Goal: Transaction & Acquisition: Obtain resource

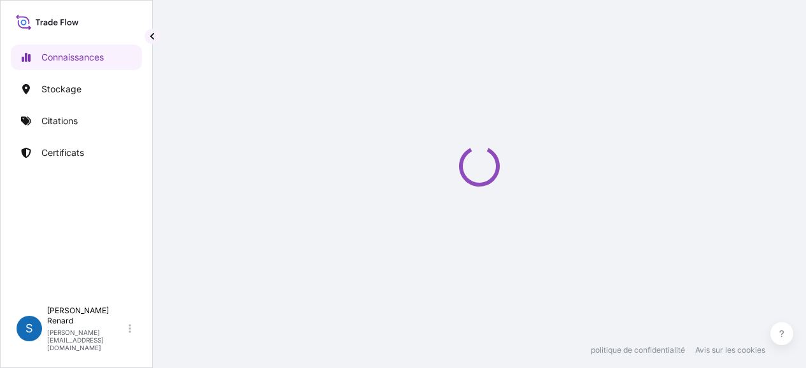
select select "2025"
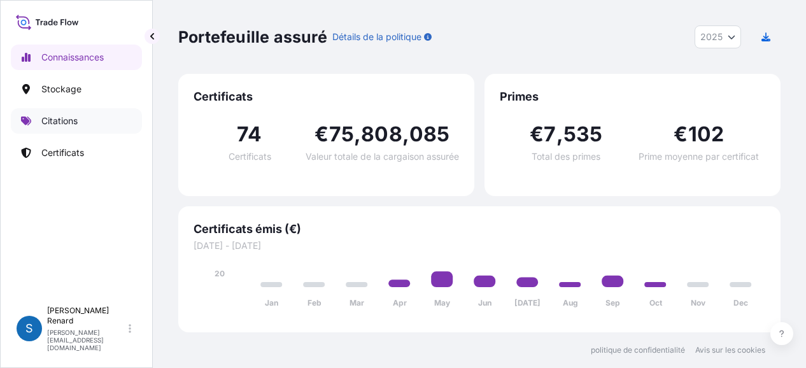
click at [56, 120] on font "Citations" at bounding box center [59, 120] width 36 height 11
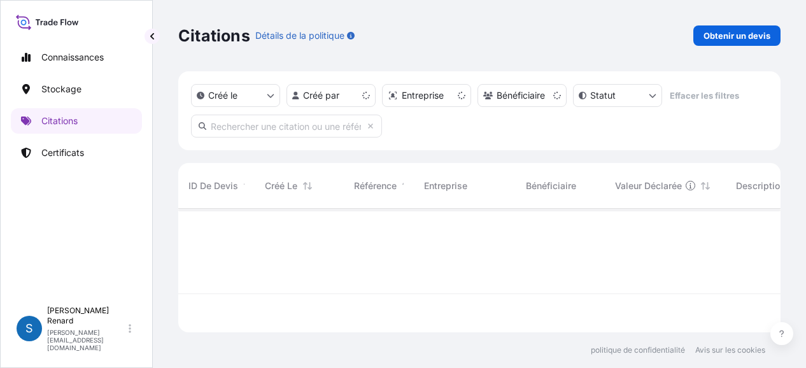
scroll to position [121, 592]
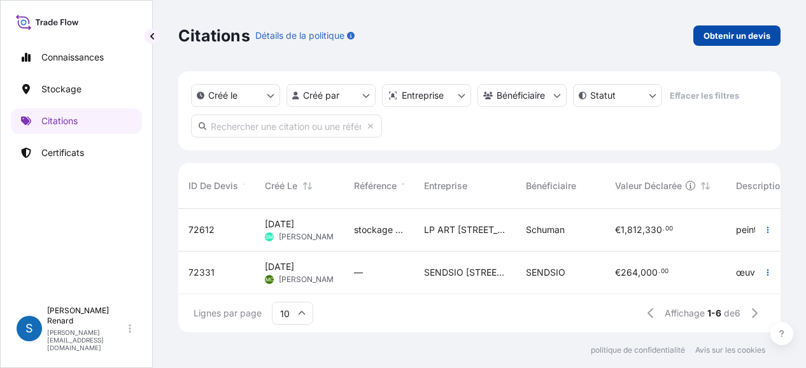
click at [731, 36] on font "Obtenir un devis" at bounding box center [737, 36] width 67 height 10
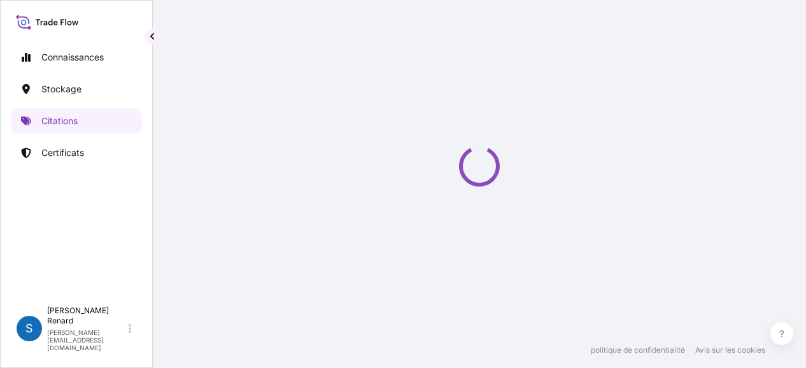
select select "Art Handling"
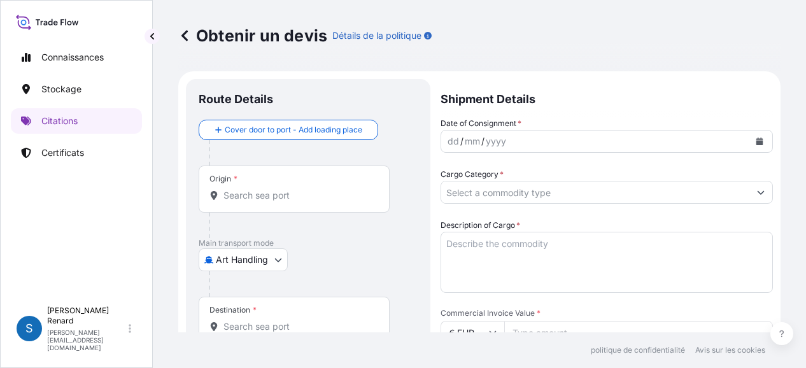
scroll to position [20, 0]
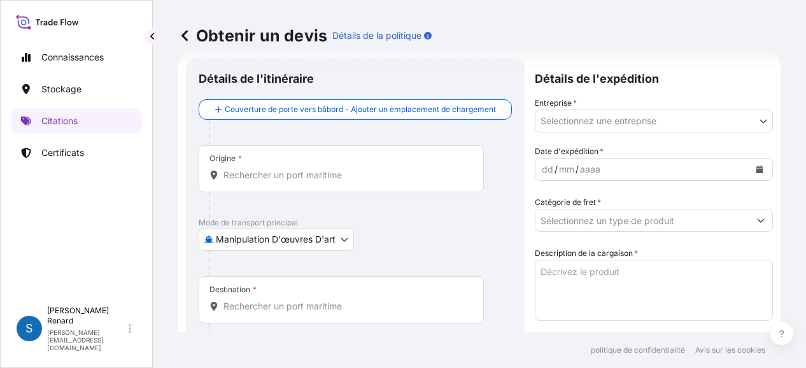
click at [625, 120] on body "Connaissances Stockage Citations Certificats S [PERSON_NAME] [PERSON_NAME][EMAI…" at bounding box center [403, 184] width 806 height 368
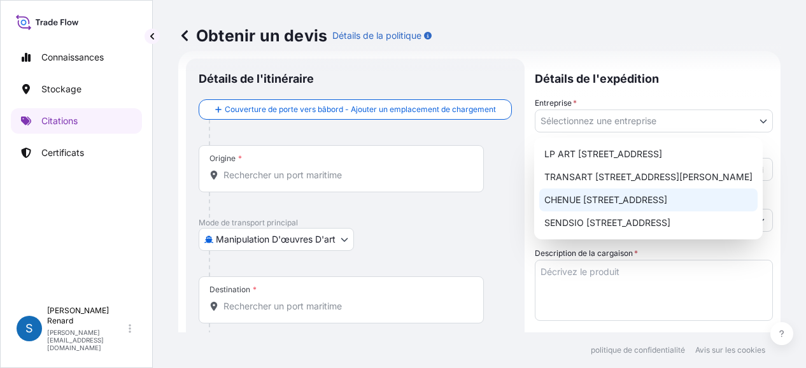
click at [652, 199] on font "CHENUE [STREET_ADDRESS]" at bounding box center [606, 199] width 123 height 11
select select "31990"
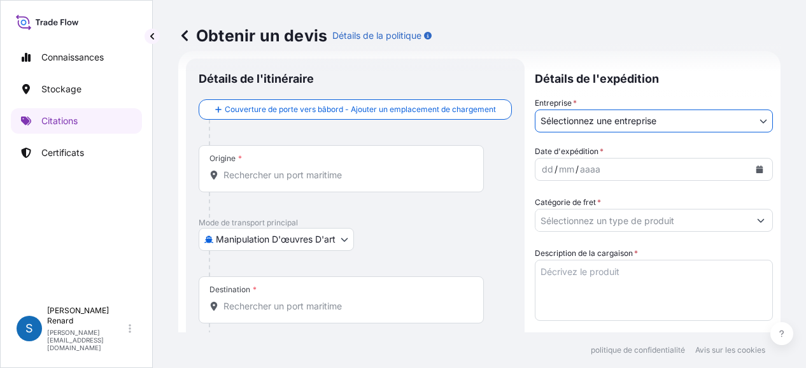
click at [549, 169] on font "dd" at bounding box center [547, 169] width 11 height 11
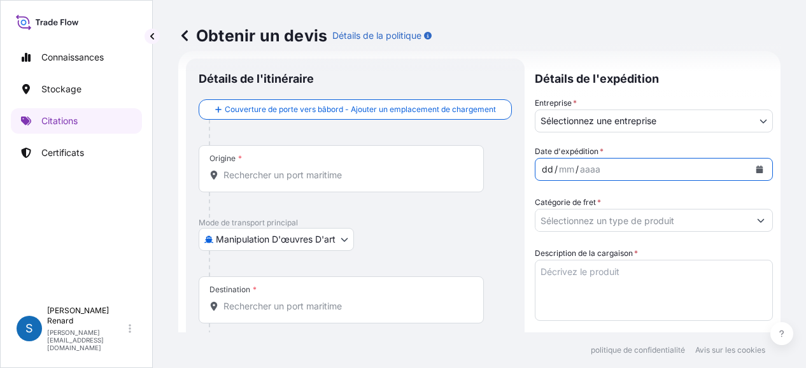
click at [757, 166] on icon "Calendrier" at bounding box center [760, 170] width 7 height 8
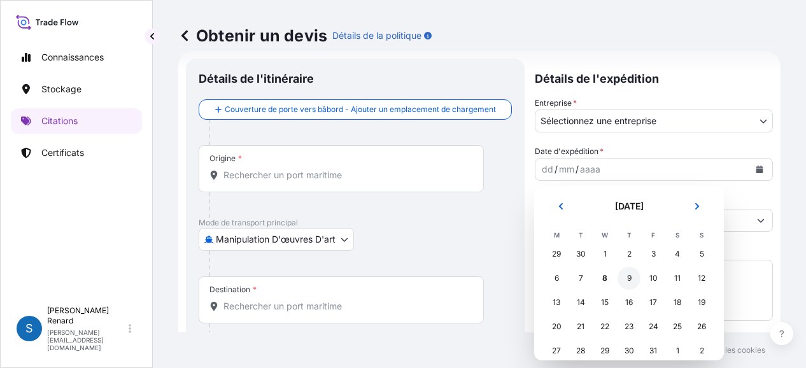
click at [631, 275] on font "9" at bounding box center [629, 278] width 4 height 10
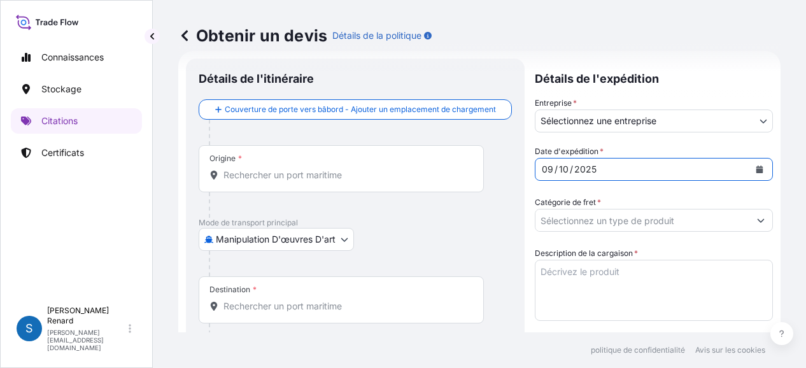
click at [631, 168] on div "[DATE]" at bounding box center [643, 169] width 214 height 23
click at [756, 166] on icon "Calendrier" at bounding box center [760, 170] width 8 height 8
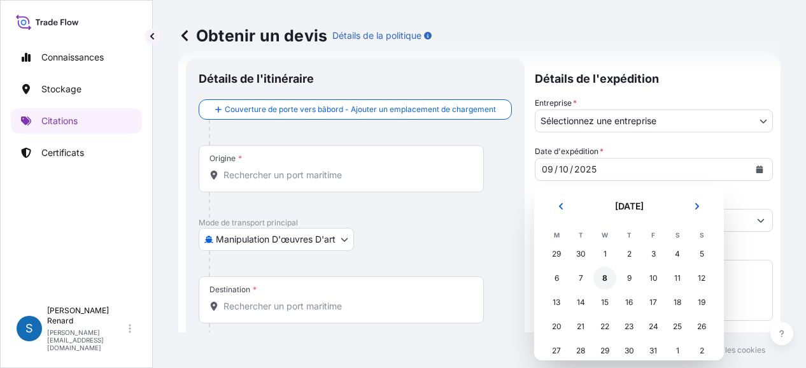
click at [603, 276] on font "8" at bounding box center [605, 278] width 5 height 10
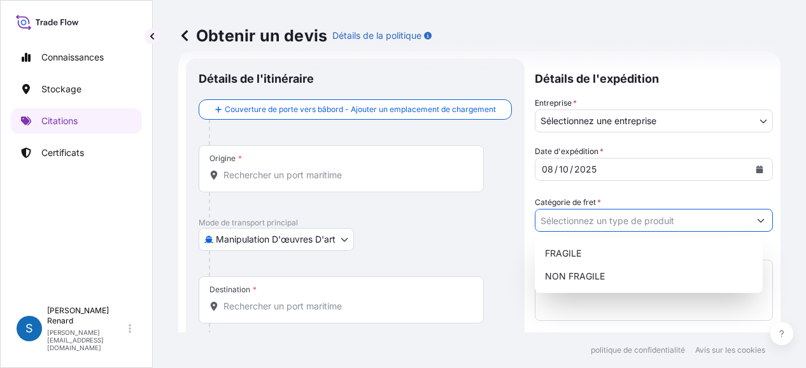
click at [624, 217] on input "Catégorie de fret *" at bounding box center [643, 220] width 214 height 23
click at [580, 280] on font "NON FRAGILE" at bounding box center [575, 276] width 60 height 11
type input "NON-FRAGILE"
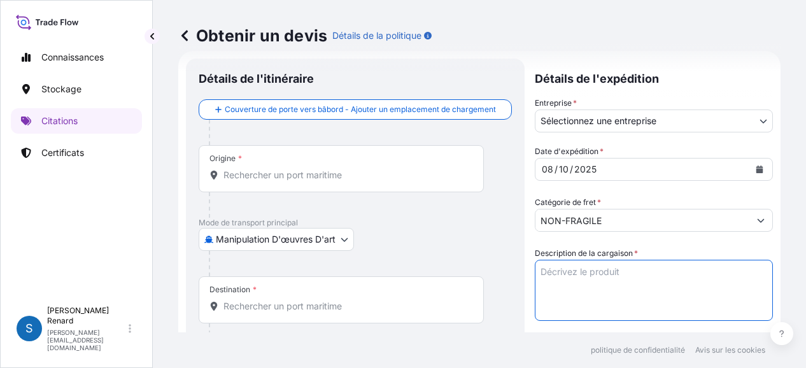
click at [548, 278] on textarea "Description de la cargaison *" at bounding box center [654, 290] width 238 height 61
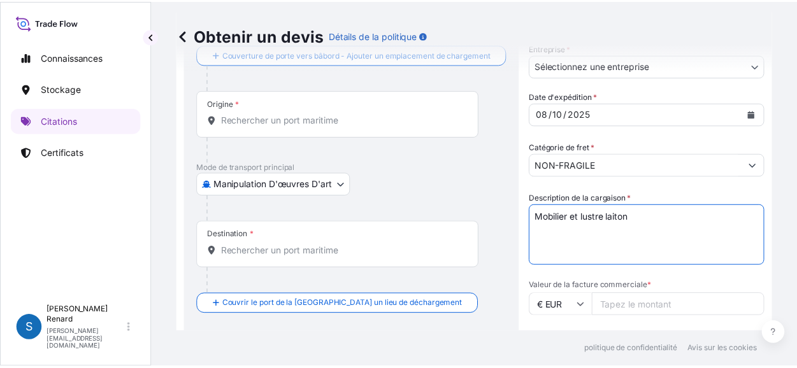
scroll to position [148, 0]
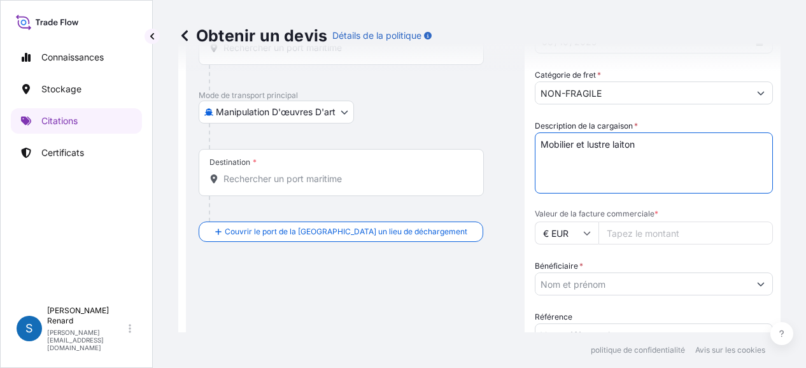
type textarea "Mobilier et lustre laiton"
click at [648, 237] on input "Valeur de la facture commerciale *" at bounding box center [686, 233] width 175 height 23
type input "589159"
type input "589159.00"
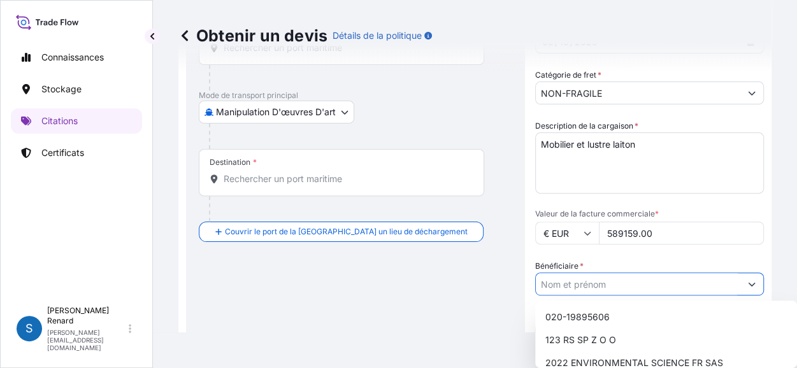
click at [595, 285] on input "Bénéficiaire *" at bounding box center [638, 284] width 204 height 23
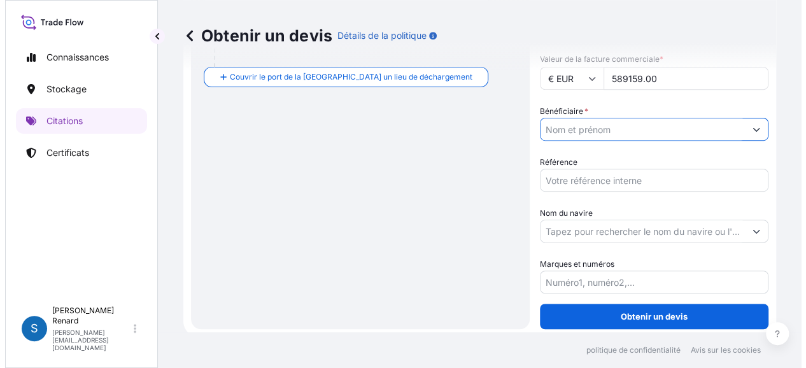
scroll to position [307, 0]
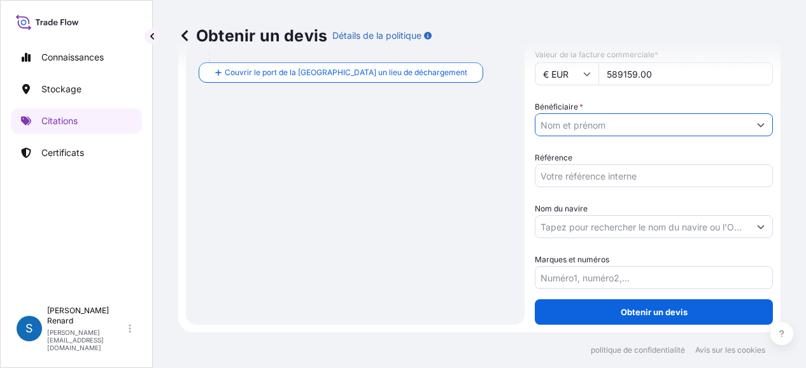
click at [573, 122] on input "Bénéficiaire *" at bounding box center [643, 124] width 214 height 23
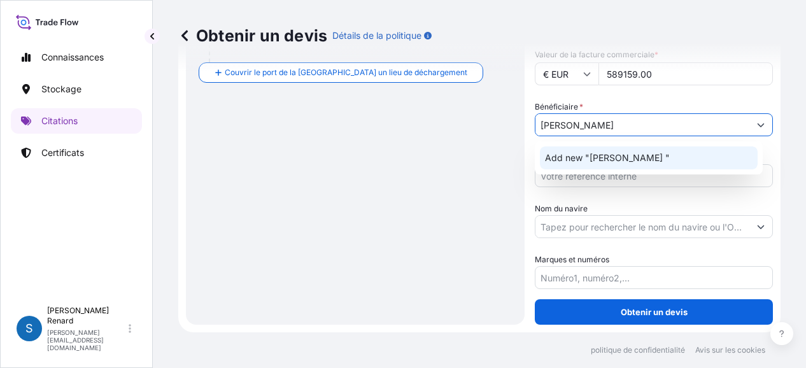
click at [656, 124] on input "[PERSON_NAME]" at bounding box center [643, 124] width 214 height 23
type input "[PERSON_NAME]"
click at [744, 97] on div "Date d'expédition * [DATE] Catégorie de fret * NON-FRAGILE Description de la ca…" at bounding box center [654, 74] width 238 height 431
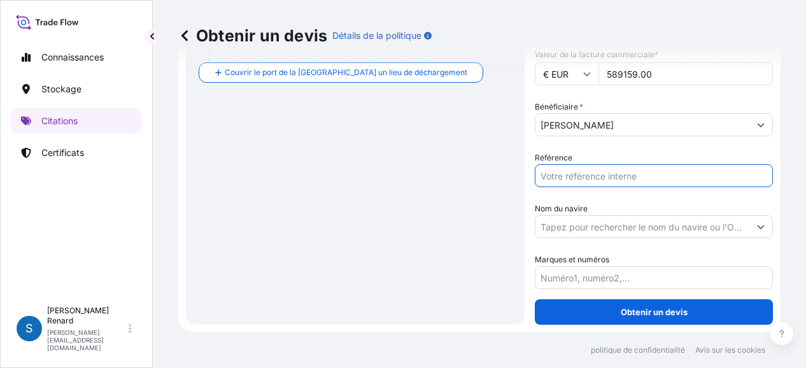
click at [569, 176] on input "Référence" at bounding box center [654, 175] width 238 height 23
type input "C-900136"
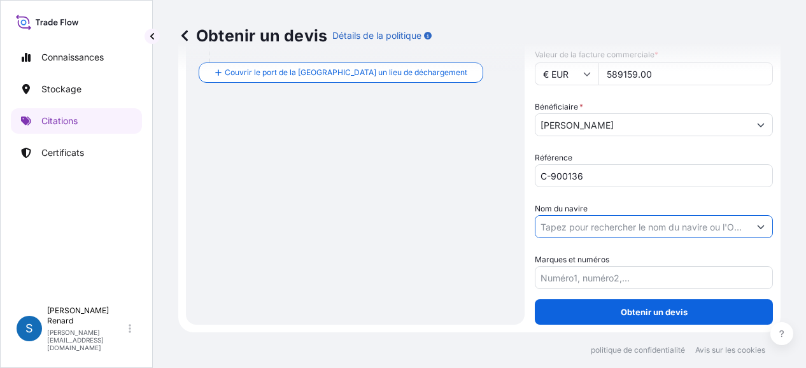
click at [603, 229] on input "Nom du navire" at bounding box center [643, 226] width 214 height 23
click at [757, 225] on icon "Afficher les suggestions" at bounding box center [761, 227] width 8 height 8
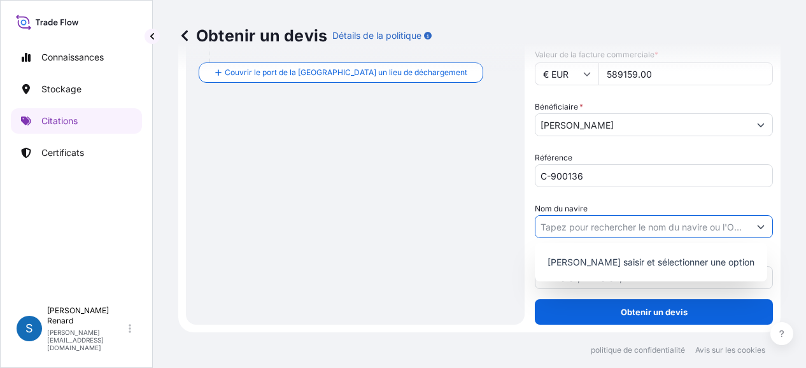
click at [757, 225] on icon "Afficher les suggestions" at bounding box center [761, 227] width 8 height 8
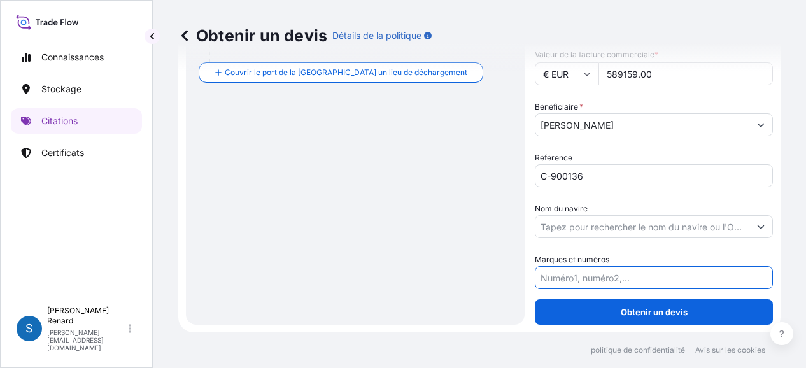
click at [562, 277] on input "Marques et numéros" at bounding box center [654, 277] width 238 height 23
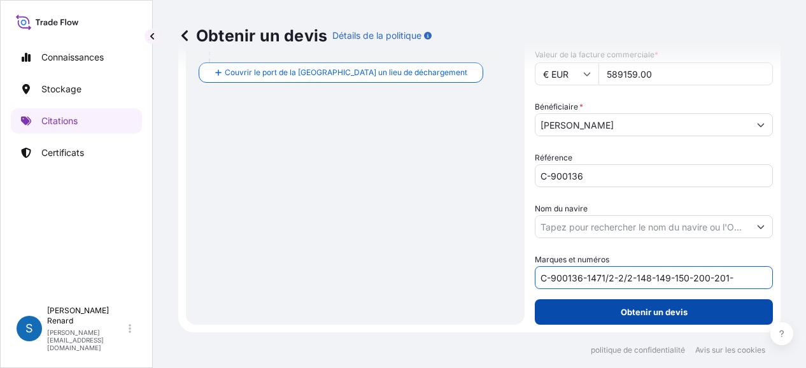
type input "C-900136-1471/2-2/2-148-149-150-200-201-"
click at [657, 311] on font "Obtenir un devis" at bounding box center [654, 312] width 67 height 10
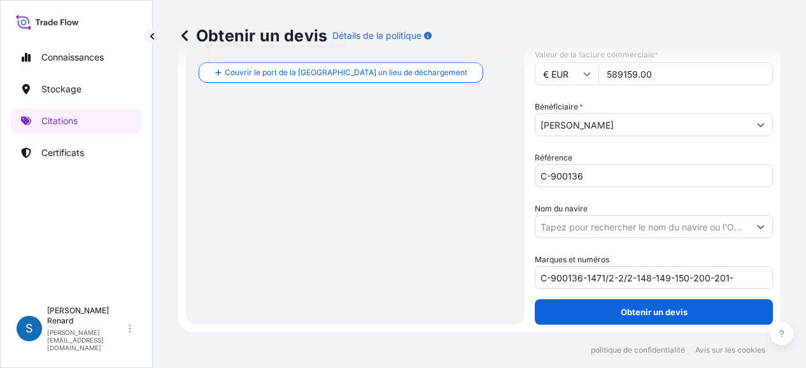
click at [271, 69] on div "Obtenir un devis Détails de la politique" at bounding box center [479, 35] width 603 height 71
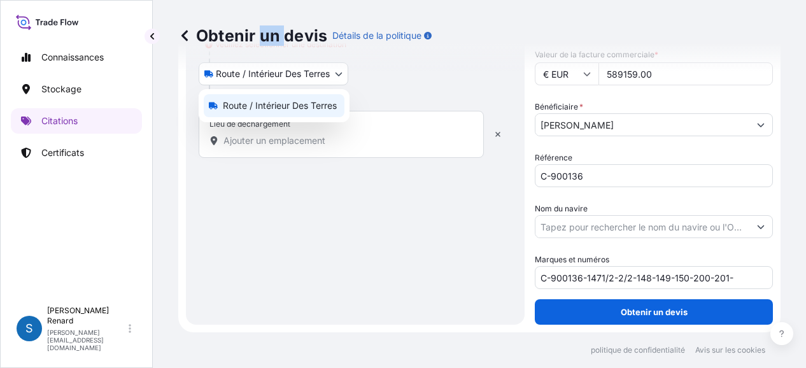
click at [313, 76] on body "Connaissances Stockage Citations Certificats S [PERSON_NAME] [PERSON_NAME][EMAI…" at bounding box center [403, 184] width 806 height 368
click at [234, 106] on font "Route / Intérieur des terres" at bounding box center [280, 105] width 114 height 11
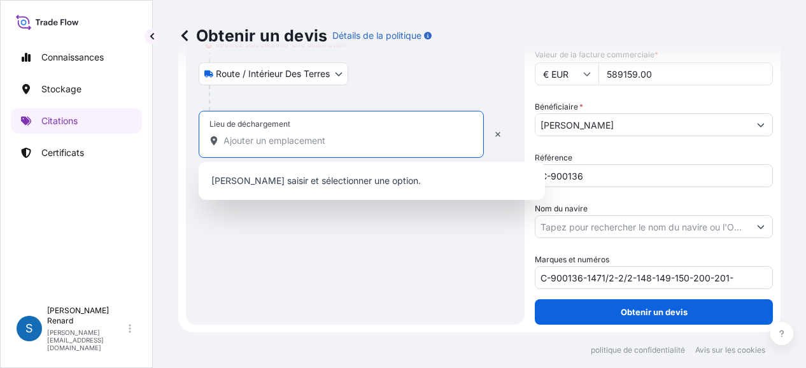
click at [355, 139] on input "Lieu de déchargement" at bounding box center [346, 140] width 245 height 13
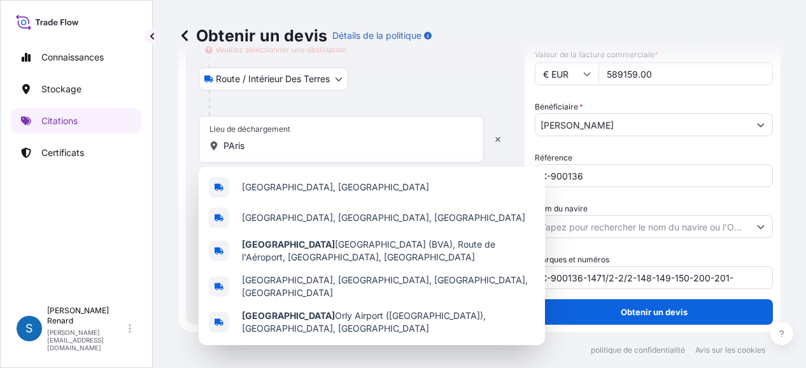
click at [222, 145] on div "PAris" at bounding box center [342, 145] width 264 height 13
click at [224, 145] on input "PAris" at bounding box center [346, 145] width 245 height 13
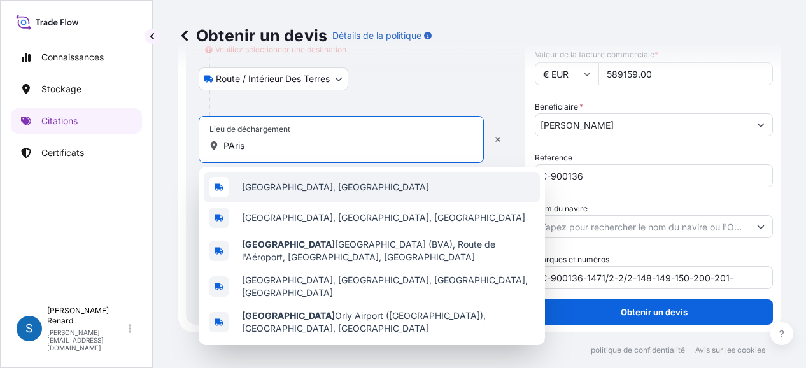
click at [267, 190] on span "[GEOGRAPHIC_DATA], [GEOGRAPHIC_DATA]" at bounding box center [335, 187] width 187 height 13
type input "[GEOGRAPHIC_DATA], [GEOGRAPHIC_DATA]"
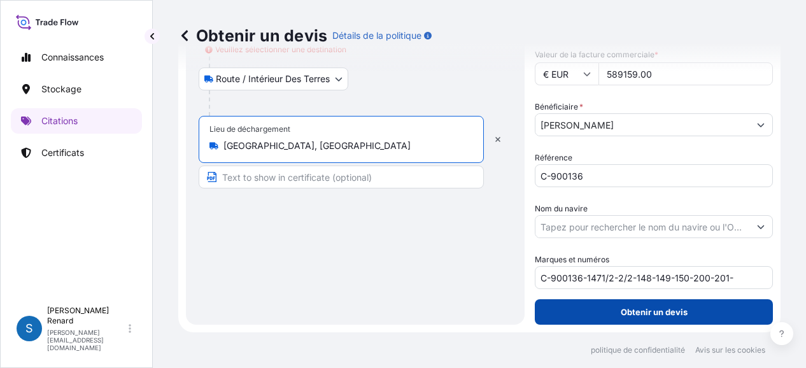
click at [657, 316] on font "Obtenir un devis" at bounding box center [654, 312] width 67 height 10
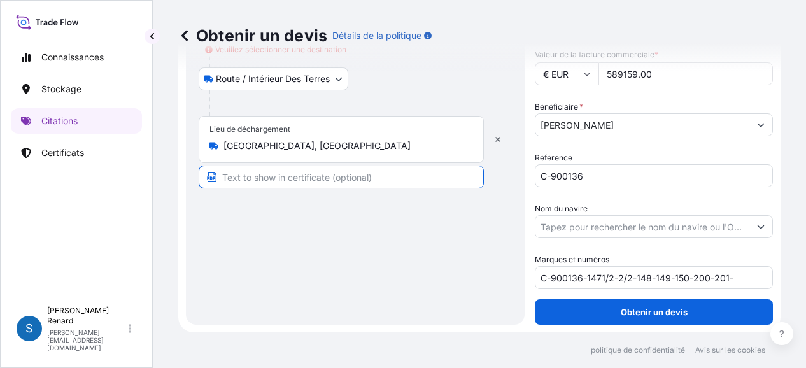
click at [276, 177] on input "Text to appear on certificate" at bounding box center [341, 177] width 285 height 23
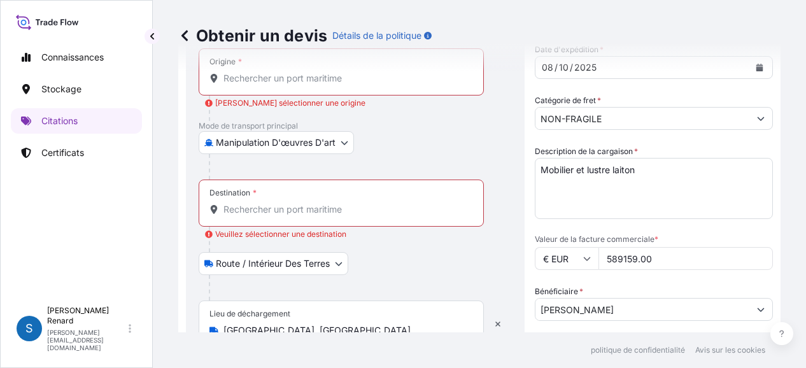
scroll to position [127, 0]
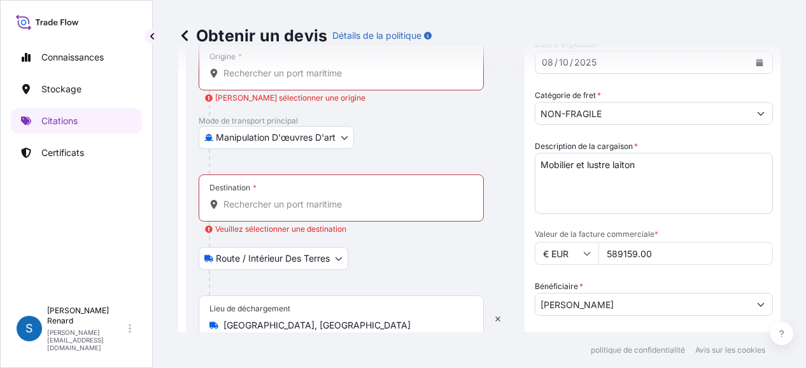
click at [254, 206] on input "Destination * Veuillez sélectionner une destination" at bounding box center [346, 204] width 245 height 13
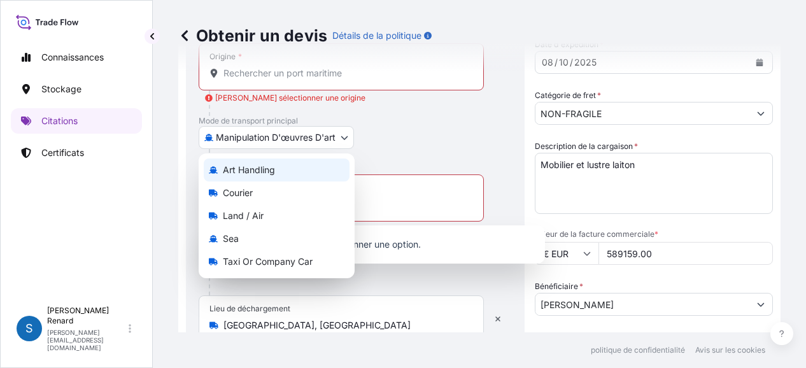
click at [317, 136] on body "0 options disponibles. Connaissances Stockage Citations Certificats S [PERSON_N…" at bounding box center [403, 184] width 806 height 368
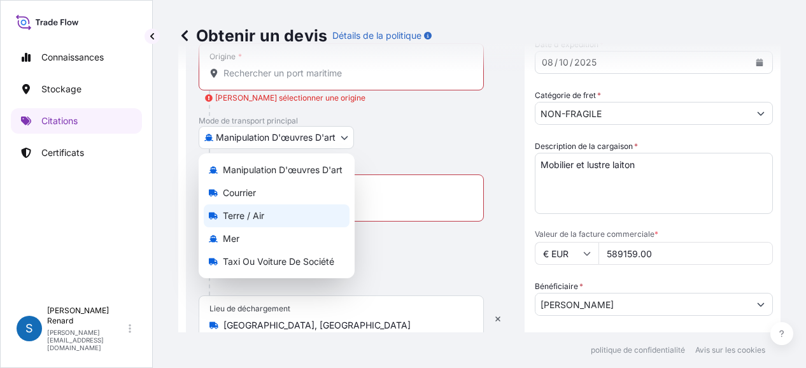
select select "Land / Air"
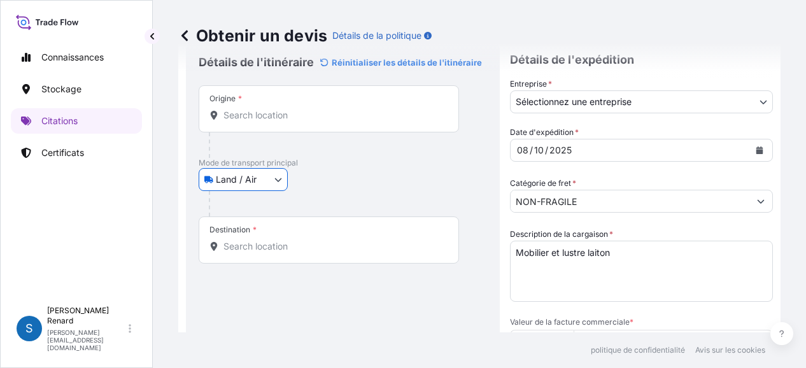
scroll to position [0, 0]
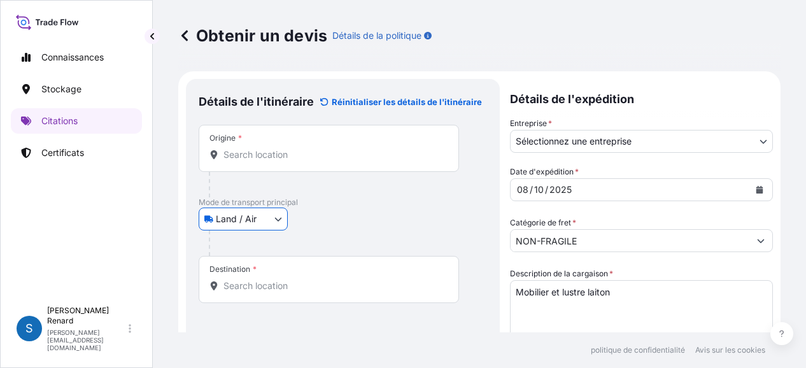
click at [250, 157] on input "Origine *" at bounding box center [334, 154] width 220 height 13
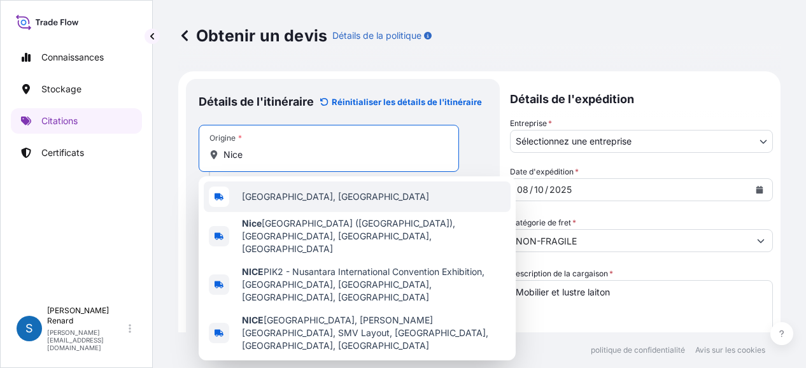
click at [275, 198] on span "[GEOGRAPHIC_DATA], [GEOGRAPHIC_DATA]" at bounding box center [335, 196] width 187 height 13
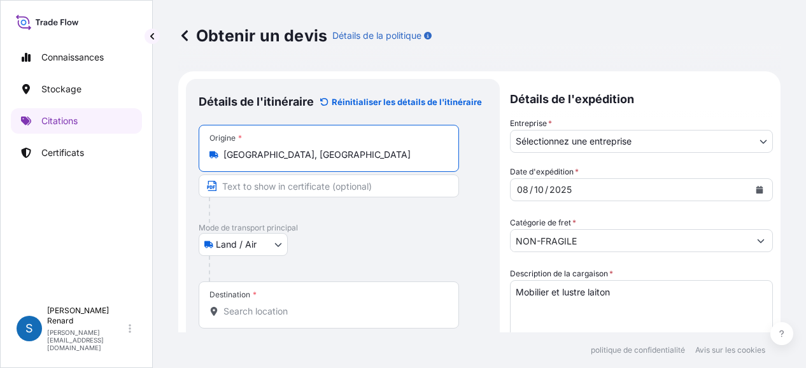
type input "[GEOGRAPHIC_DATA], [GEOGRAPHIC_DATA]"
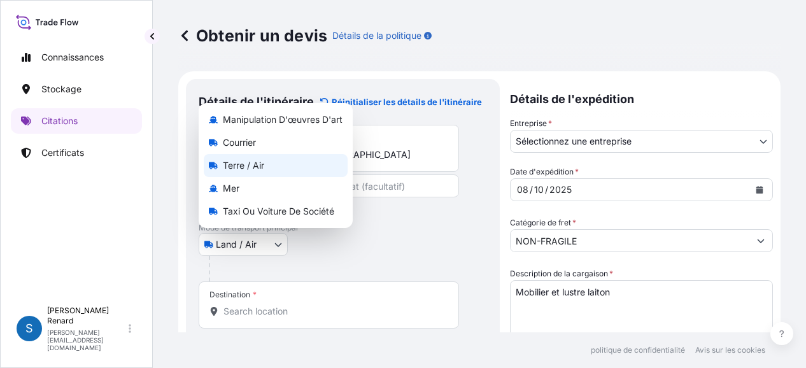
click at [281, 244] on body "Connaissances Stockage Citations Certificats S [PERSON_NAME] [PERSON_NAME][EMAI…" at bounding box center [403, 184] width 806 height 368
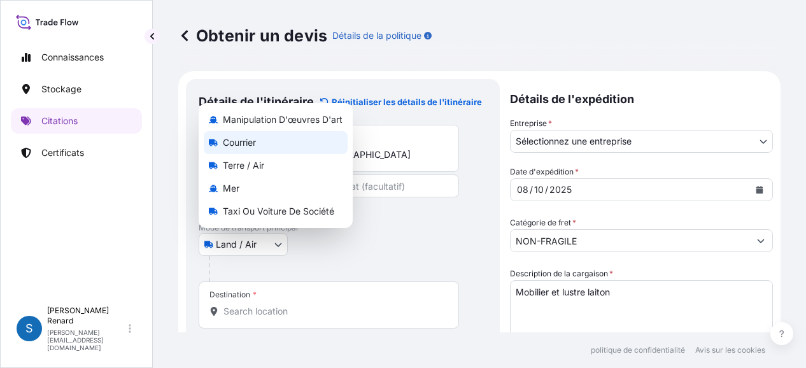
click at [244, 142] on font "Courrier" at bounding box center [239, 142] width 33 height 11
select select "Courier"
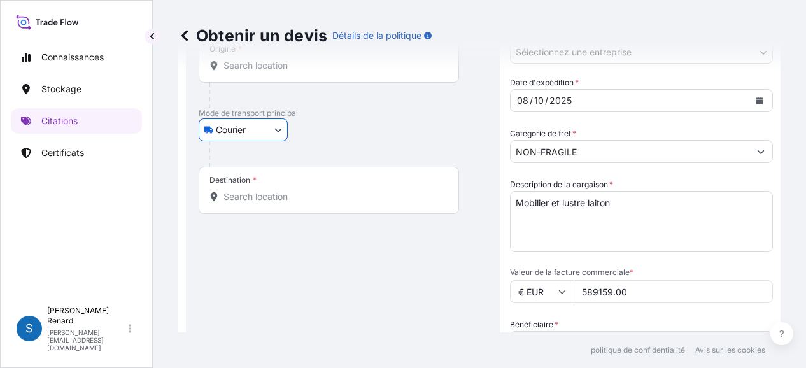
scroll to position [64, 0]
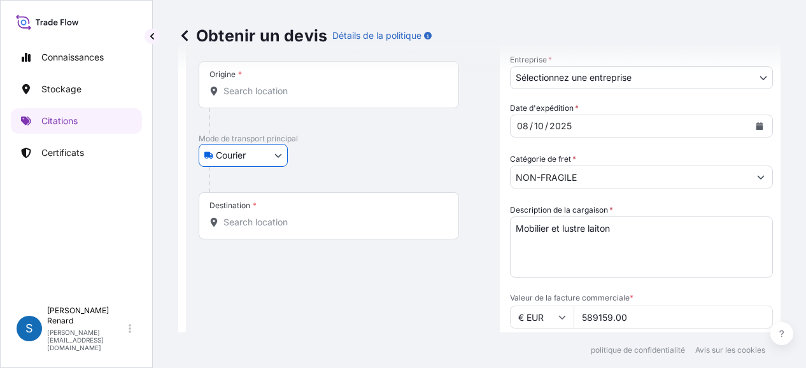
click at [229, 218] on input "Destination *" at bounding box center [334, 222] width 220 height 13
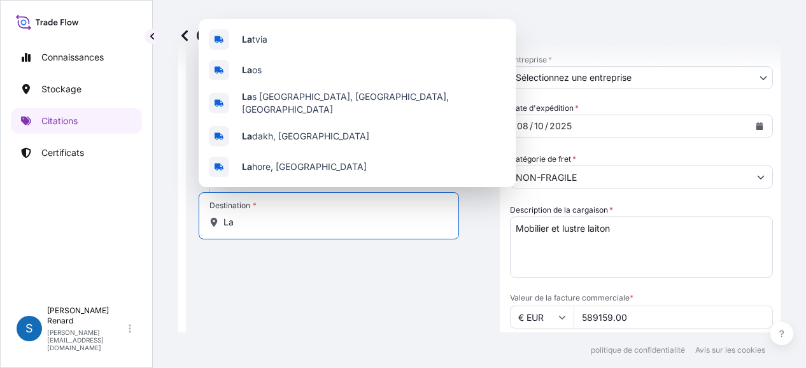
type input "L"
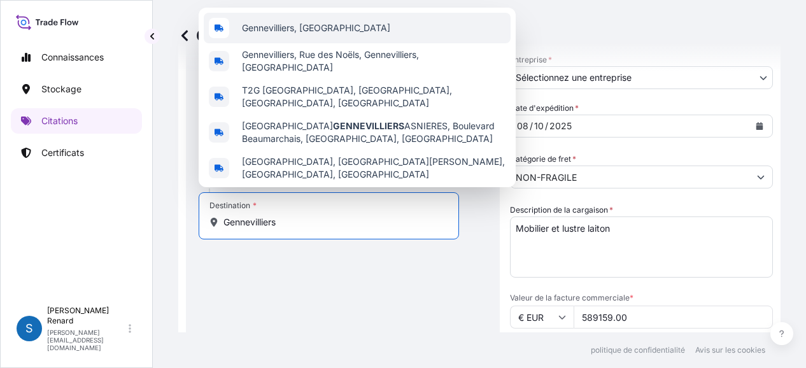
click at [288, 27] on span "Gennevilliers, [GEOGRAPHIC_DATA]" at bounding box center [316, 28] width 148 height 13
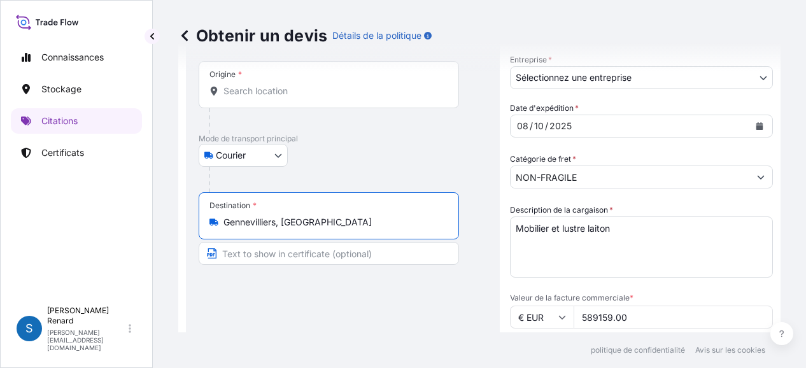
type input "Gennevilliers, [GEOGRAPHIC_DATA]"
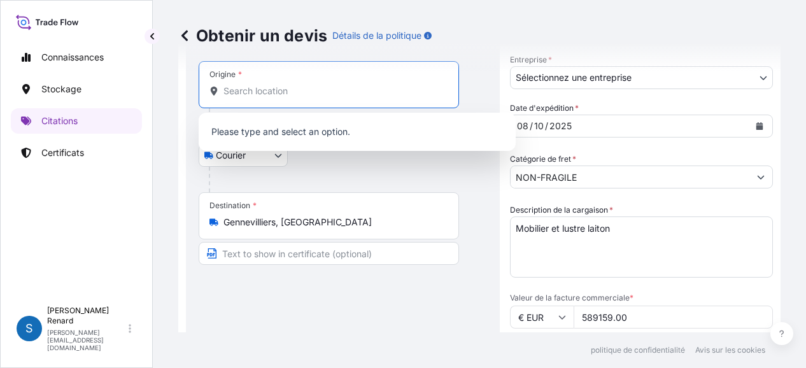
click at [261, 91] on input "Origine *" at bounding box center [334, 91] width 220 height 13
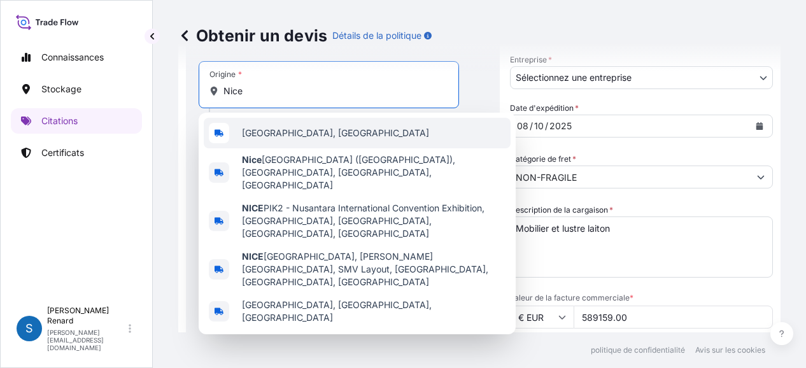
click at [264, 136] on span "[GEOGRAPHIC_DATA], [GEOGRAPHIC_DATA]" at bounding box center [335, 133] width 187 height 13
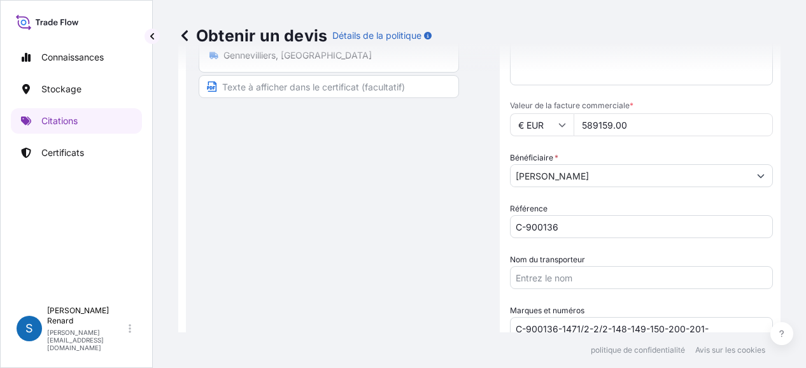
scroll to position [307, 0]
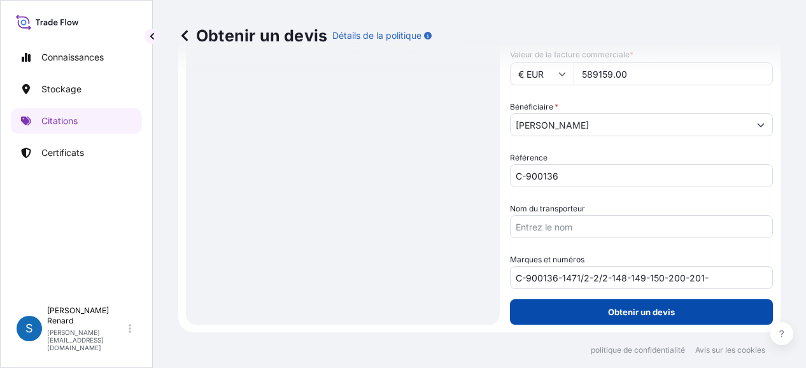
type input "[GEOGRAPHIC_DATA], [GEOGRAPHIC_DATA]"
click at [622, 312] on font "Obtenir un devis" at bounding box center [641, 312] width 67 height 10
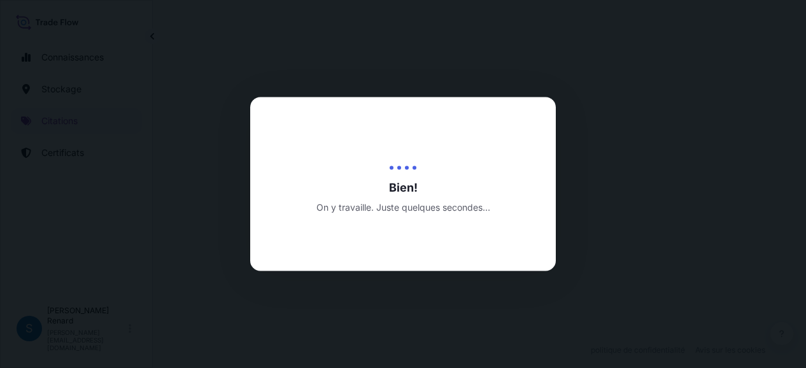
select select "Courier"
select select "31990"
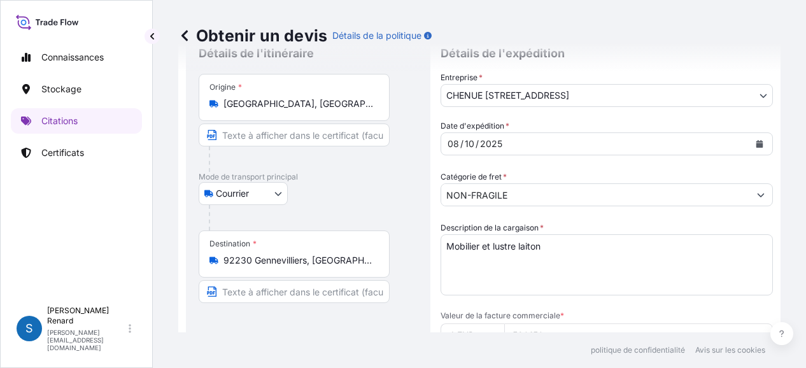
scroll to position [64, 0]
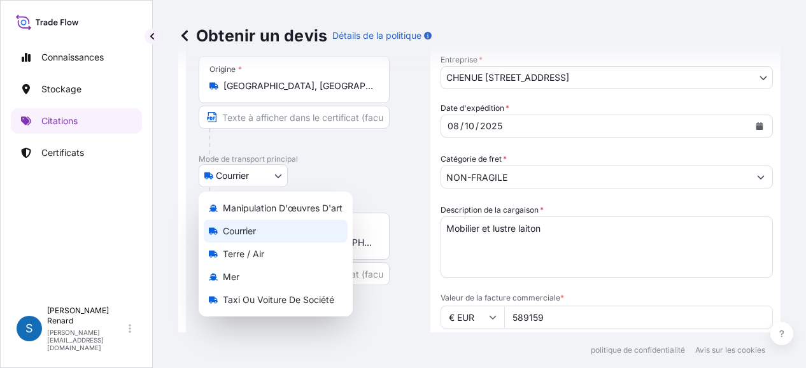
click at [280, 172] on body "Connaissances Stockage Citations Certificats S [PERSON_NAME] [PERSON_NAME][EMAI…" at bounding box center [403, 184] width 806 height 368
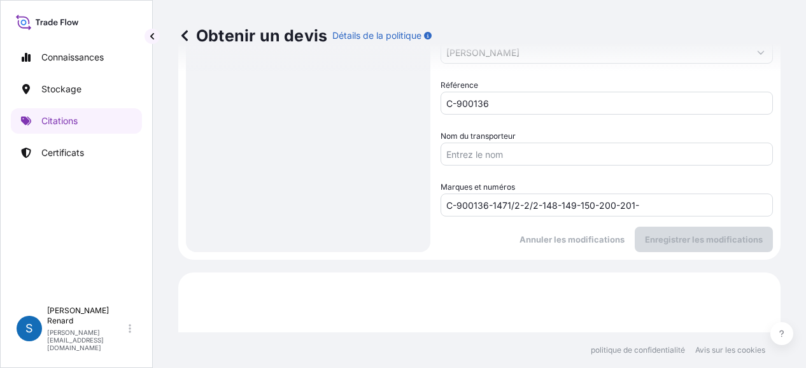
scroll to position [318, 0]
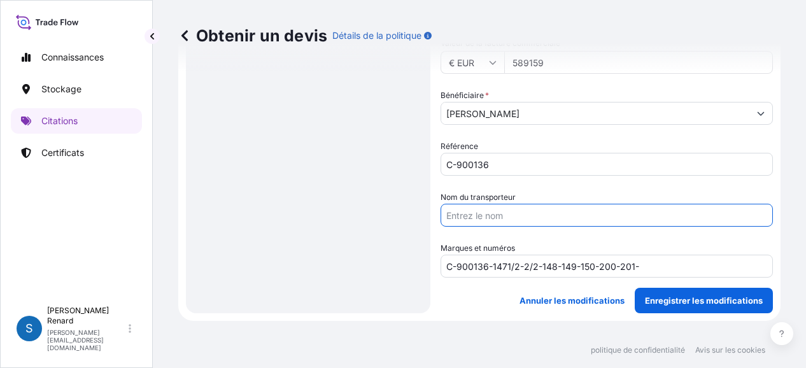
click at [469, 209] on input "Nom du transporteur" at bounding box center [607, 215] width 332 height 23
type input "[PERSON_NAME]"
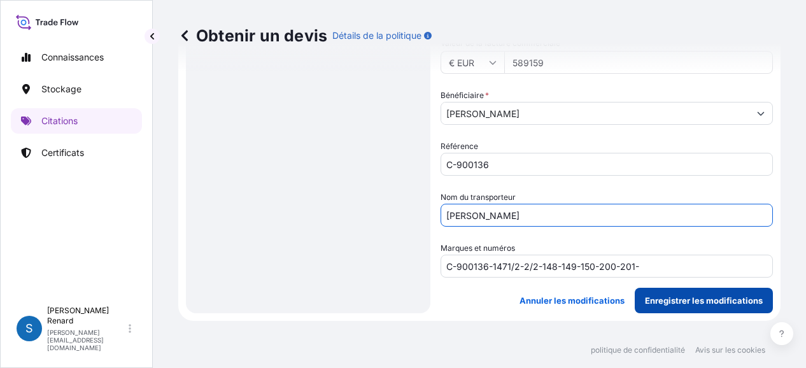
click at [683, 300] on font "Enregistrer les modifications" at bounding box center [704, 301] width 118 height 10
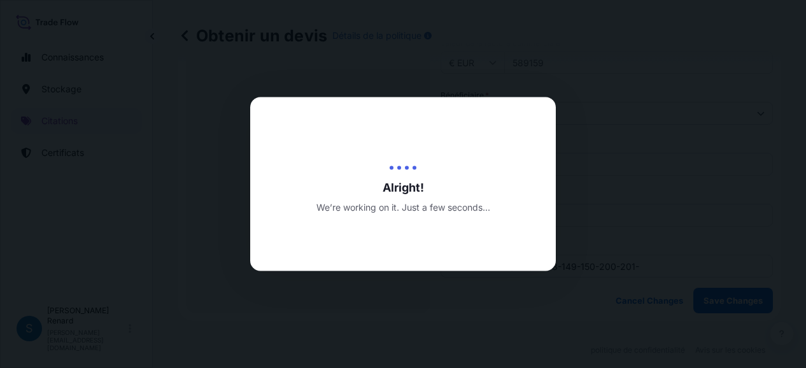
type input "[DATE]"
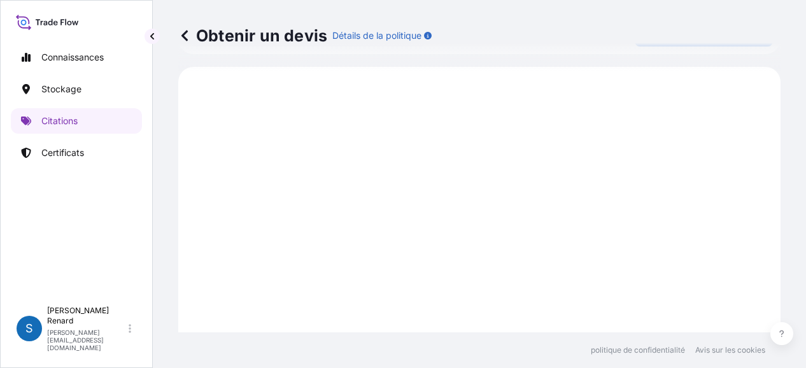
scroll to position [589, 0]
select select "Courier"
select select "31990"
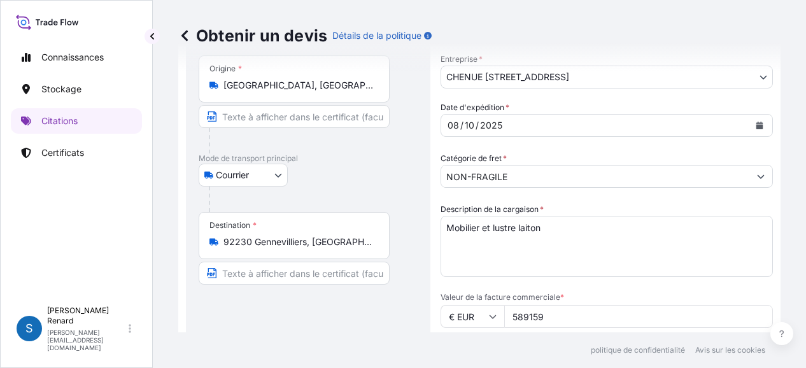
scroll to position [64, 0]
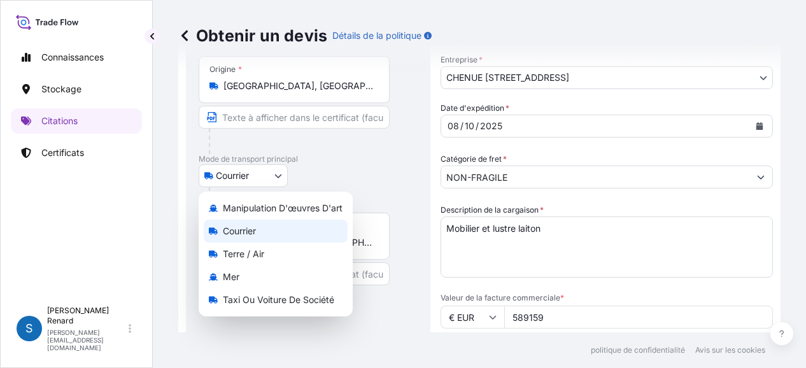
click at [276, 178] on body "Connaissances Stockage Citations Certificats S [PERSON_NAME] [PERSON_NAME][EMAI…" at bounding box center [403, 184] width 806 height 368
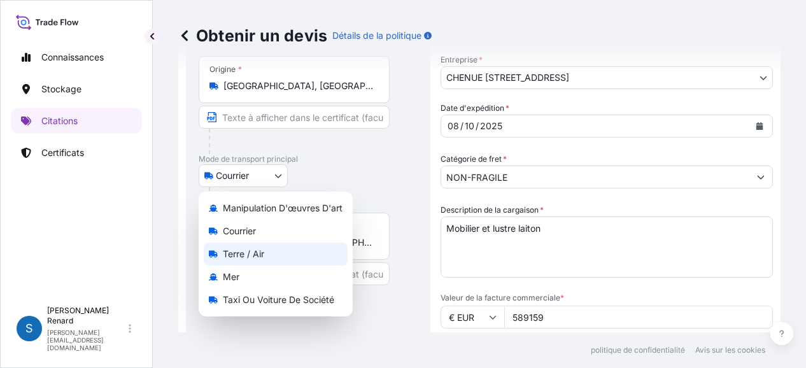
click at [251, 252] on font "Terre / Air" at bounding box center [243, 253] width 41 height 11
select select "Land / Air"
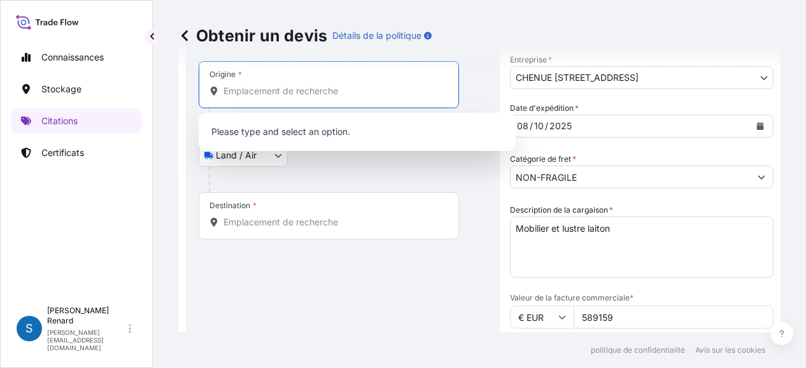
click at [259, 91] on input "Origine *" at bounding box center [334, 91] width 220 height 13
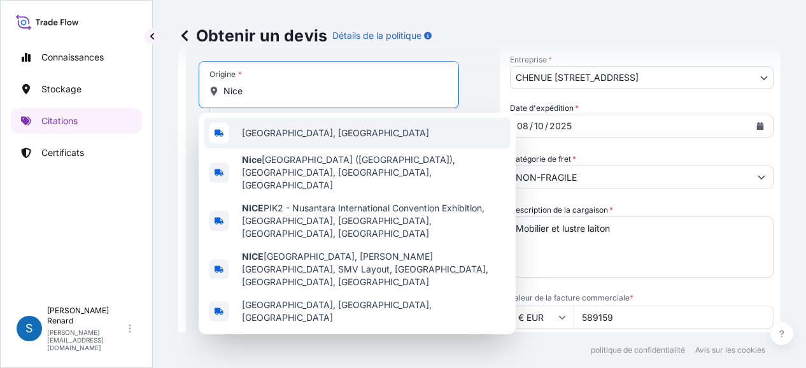
click at [268, 132] on span "[GEOGRAPHIC_DATA], [GEOGRAPHIC_DATA]" at bounding box center [335, 133] width 187 height 13
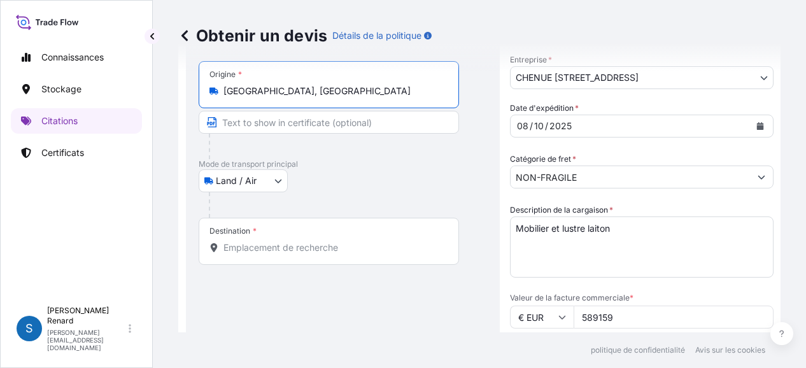
type input "[GEOGRAPHIC_DATA], [GEOGRAPHIC_DATA]"
click at [254, 240] on div "Destination *" at bounding box center [329, 241] width 261 height 47
click at [254, 241] on input "Destination *" at bounding box center [334, 247] width 220 height 13
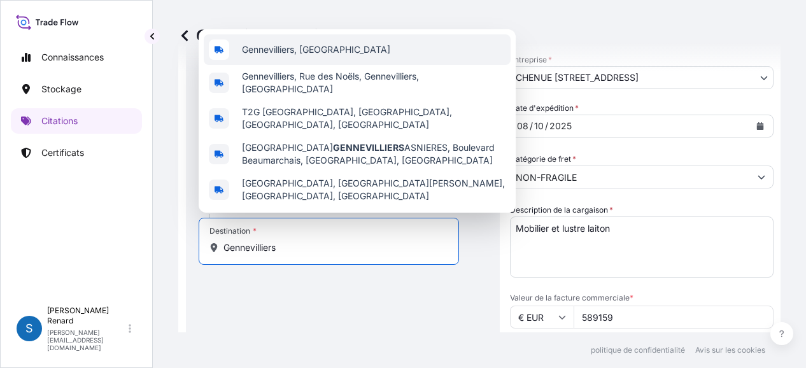
click at [315, 56] on span "Gennevilliers, [GEOGRAPHIC_DATA]" at bounding box center [316, 49] width 148 height 13
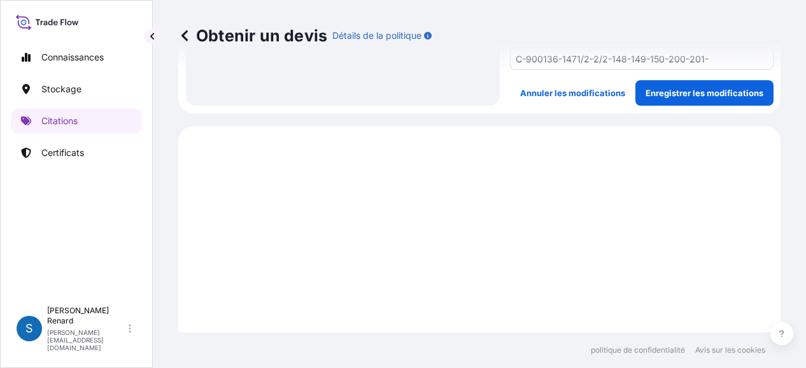
scroll to position [510, 0]
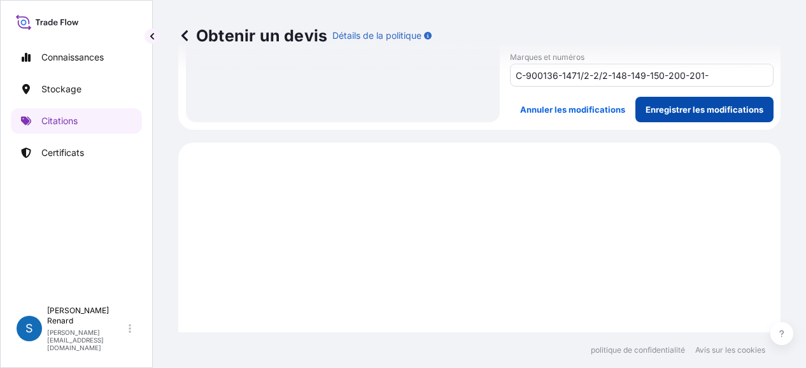
type input "Gennevilliers, [GEOGRAPHIC_DATA]"
click at [698, 103] on p "Enregistrer les modifications" at bounding box center [705, 109] width 118 height 13
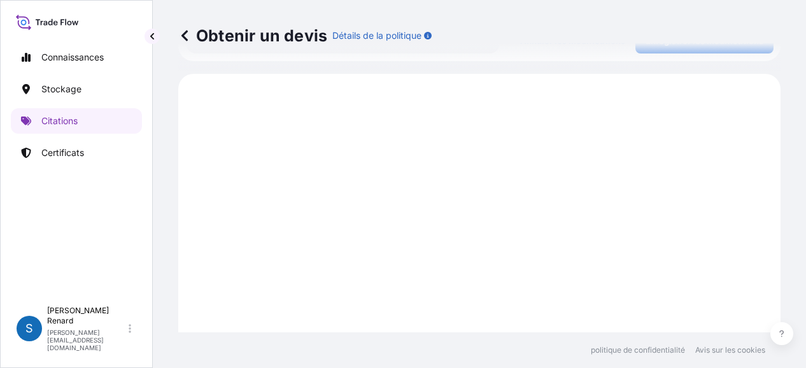
scroll to position [589, 0]
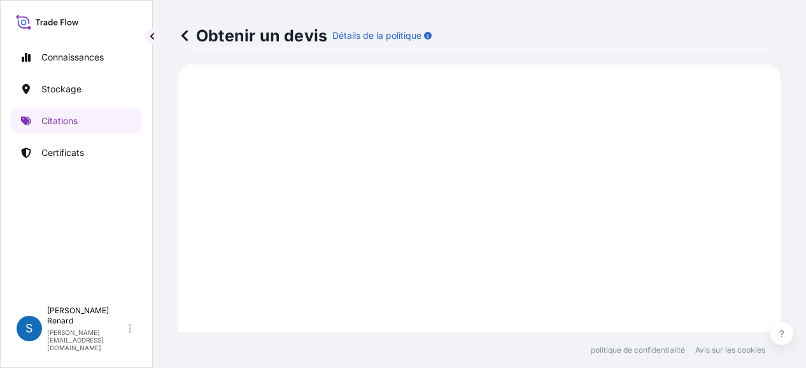
select select "Land / Air"
select select "31990"
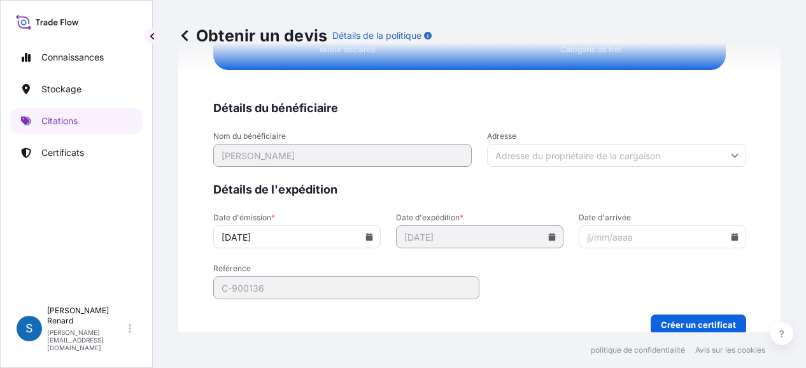
scroll to position [2377, 0]
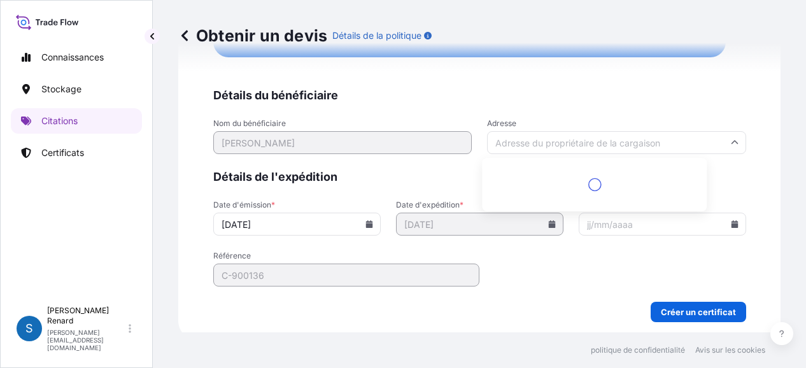
click at [549, 138] on input "Adresse" at bounding box center [616, 142] width 259 height 23
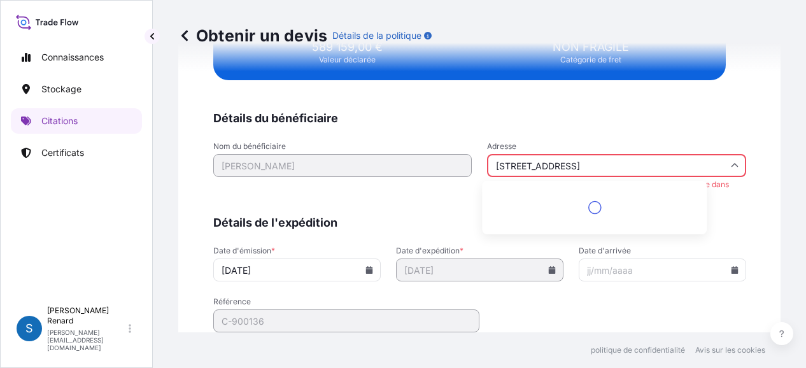
scroll to position [2400, 0]
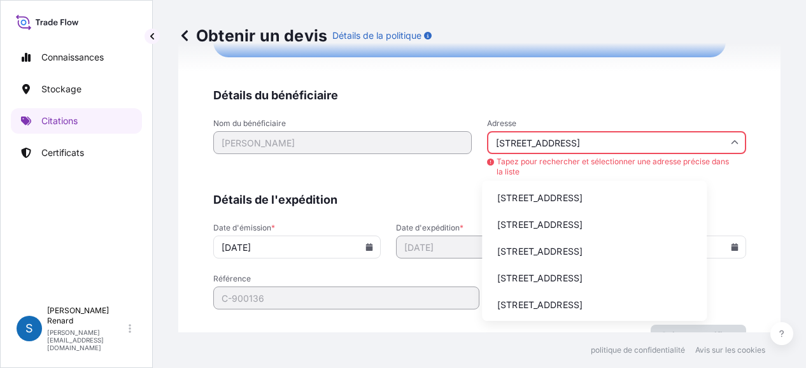
click at [582, 198] on font "[STREET_ADDRESS]" at bounding box center [539, 197] width 85 height 11
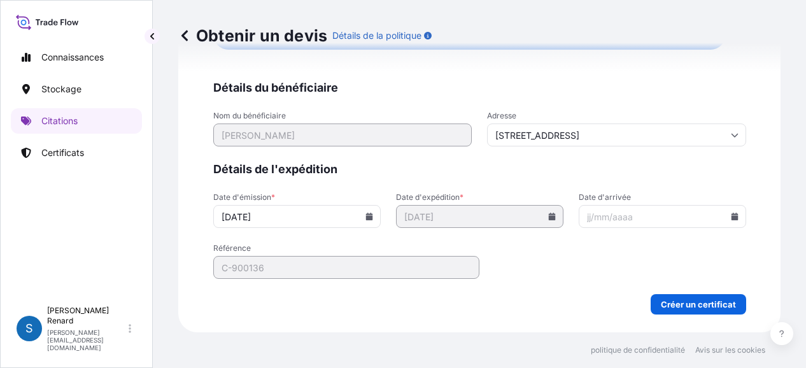
type input "Bd de [GEOGRAPHIC_DATA], [GEOGRAPHIC_DATA]"
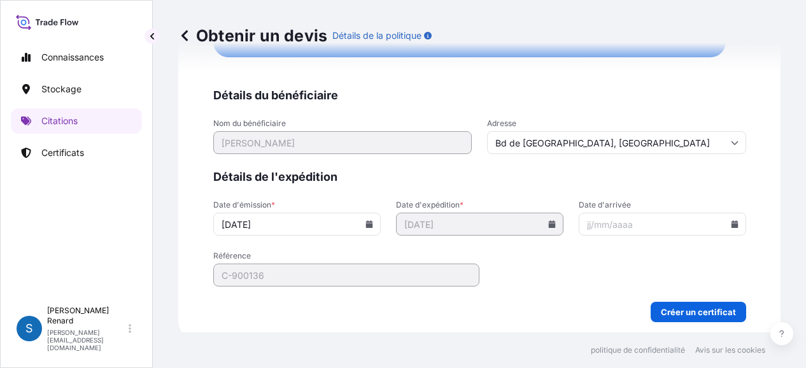
click at [608, 220] on input "Date d'arrivée" at bounding box center [663, 224] width 168 height 23
click at [731, 222] on icon at bounding box center [735, 224] width 8 height 8
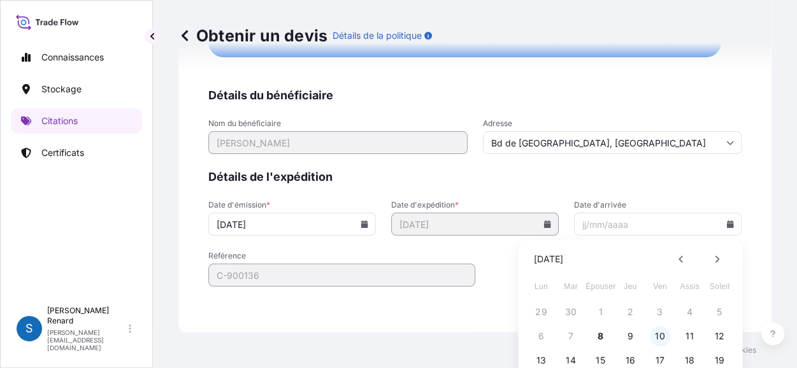
click at [662, 338] on font "10" at bounding box center [660, 336] width 10 height 11
type input "[DATE]"
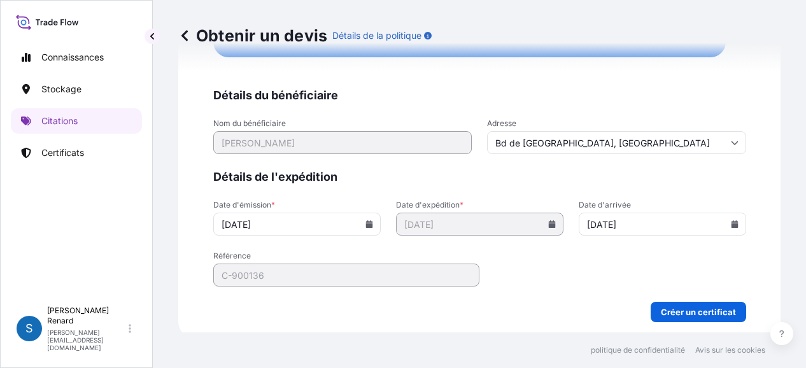
click at [731, 220] on icon at bounding box center [734, 224] width 7 height 8
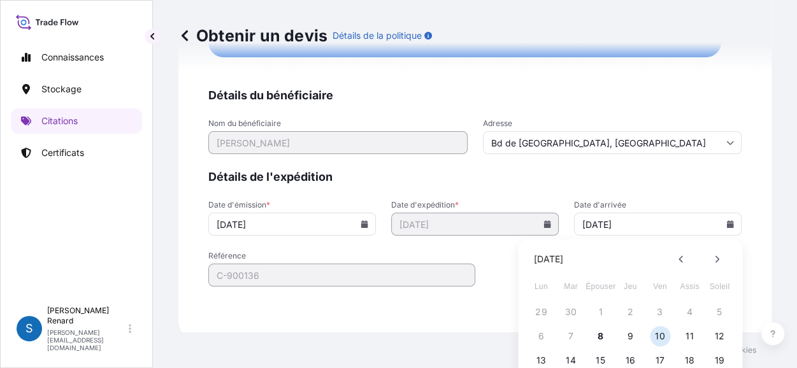
click at [662, 336] on font "10" at bounding box center [660, 336] width 10 height 11
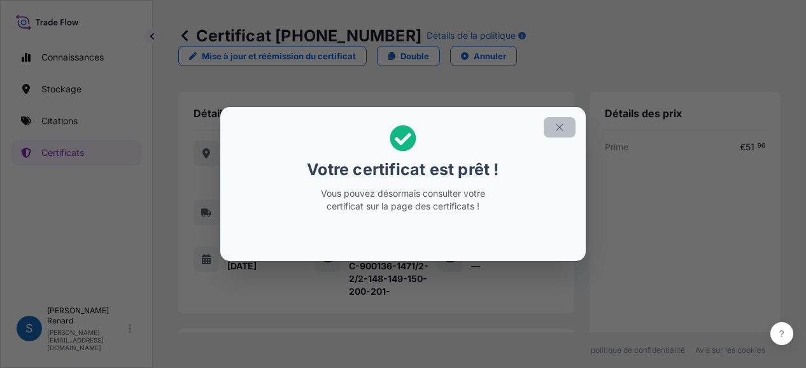
click at [560, 125] on icon "button" at bounding box center [559, 127] width 11 height 11
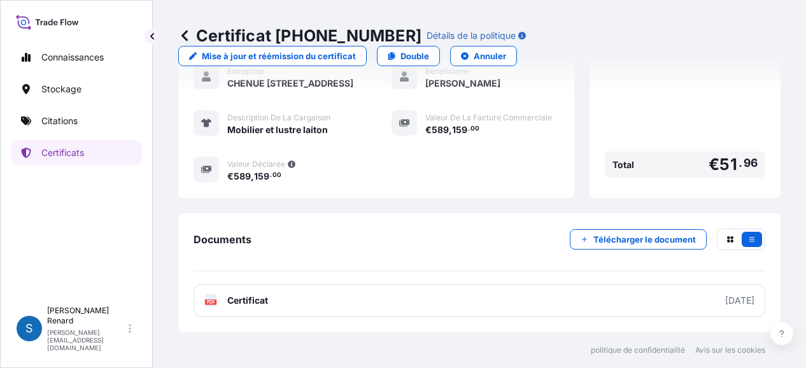
scroll to position [324, 0]
click at [650, 237] on font "Télécharger le document" at bounding box center [645, 239] width 103 height 10
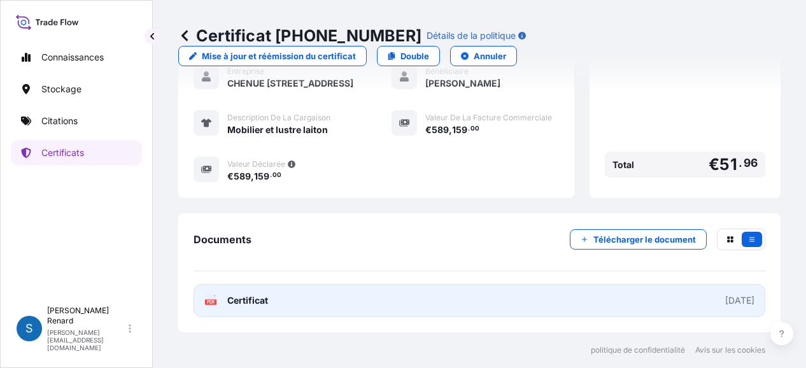
click at [248, 300] on font "Certificat" at bounding box center [247, 300] width 41 height 11
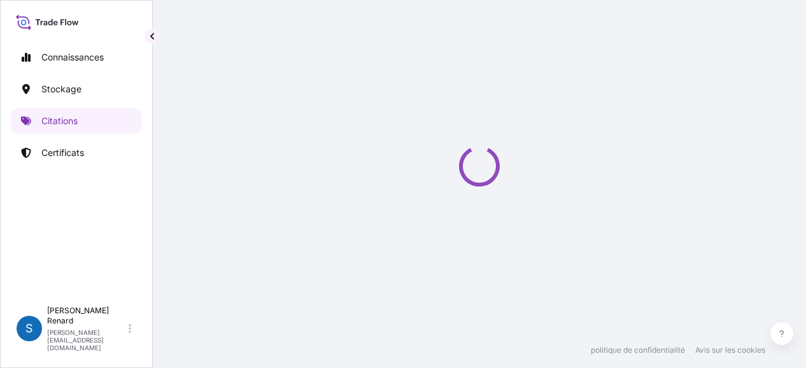
select select "Land / Air"
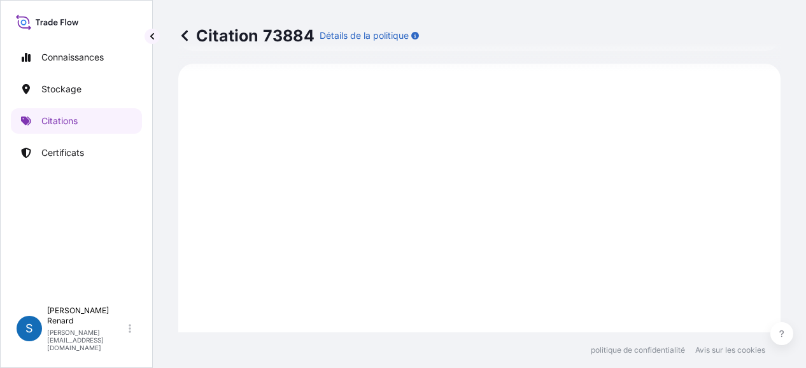
select select "31990"
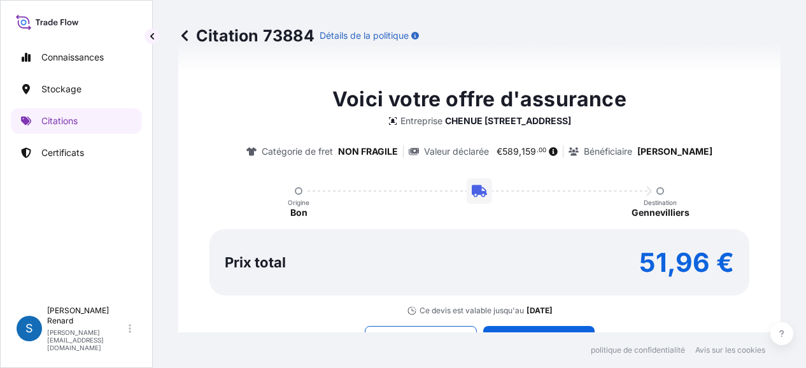
scroll to position [868, 0]
